Goal: Navigation & Orientation: Find specific page/section

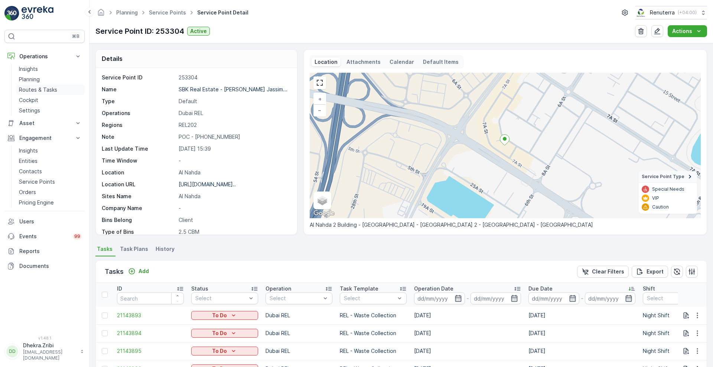
click at [21, 85] on link "Routes & Tasks" at bounding box center [50, 90] width 69 height 10
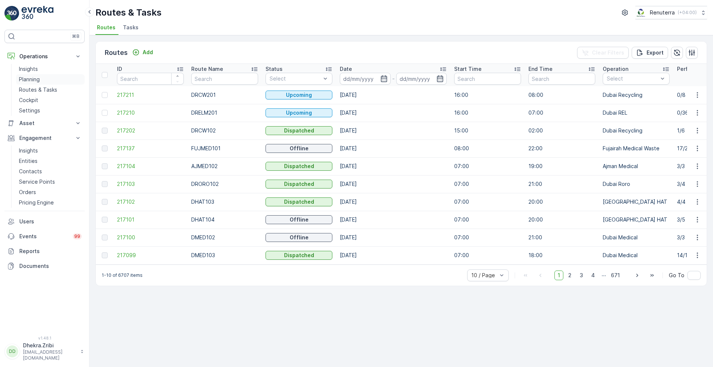
click at [25, 76] on p "Planning" at bounding box center [29, 79] width 21 height 7
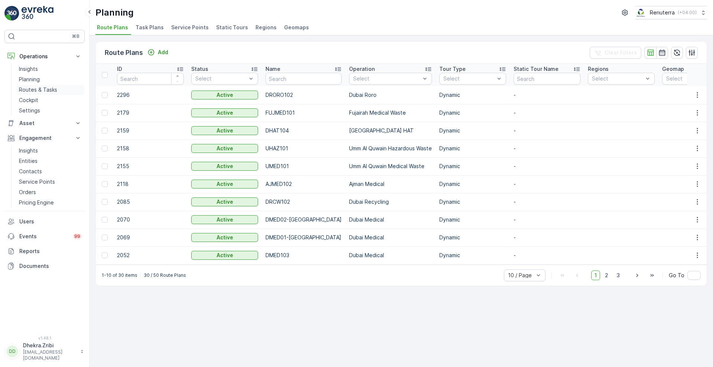
click at [46, 88] on p "Routes & Tasks" at bounding box center [38, 89] width 38 height 7
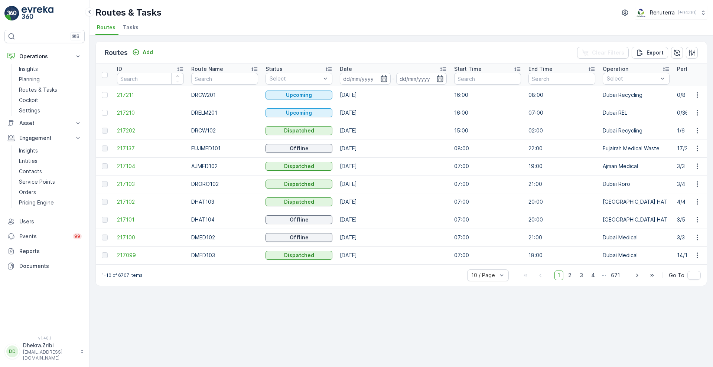
click at [713, 153] on div "Routes Add Clear Filters Export ID Route Name Status Select Date - Start Time E…" at bounding box center [402, 201] width 624 height 332
click at [710, 172] on div "Routes Add Clear Filters Export ID Route Name Status Select Date - Start Time E…" at bounding box center [402, 201] width 624 height 332
click at [596, 238] on td "21:00" at bounding box center [562, 238] width 74 height 18
